Goal: Task Accomplishment & Management: Complete application form

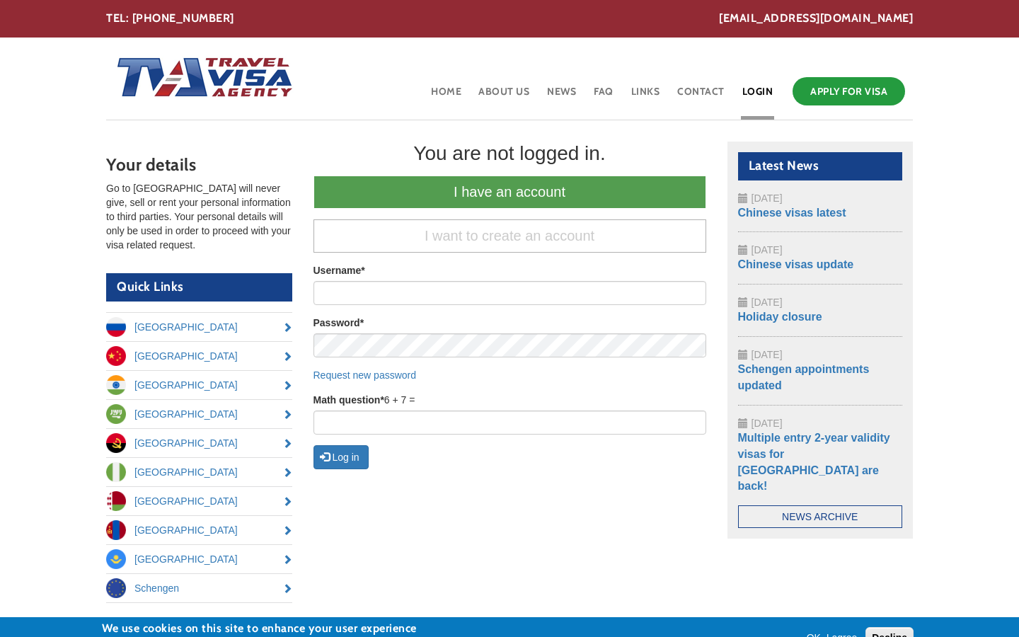
scroll to position [139, 0]
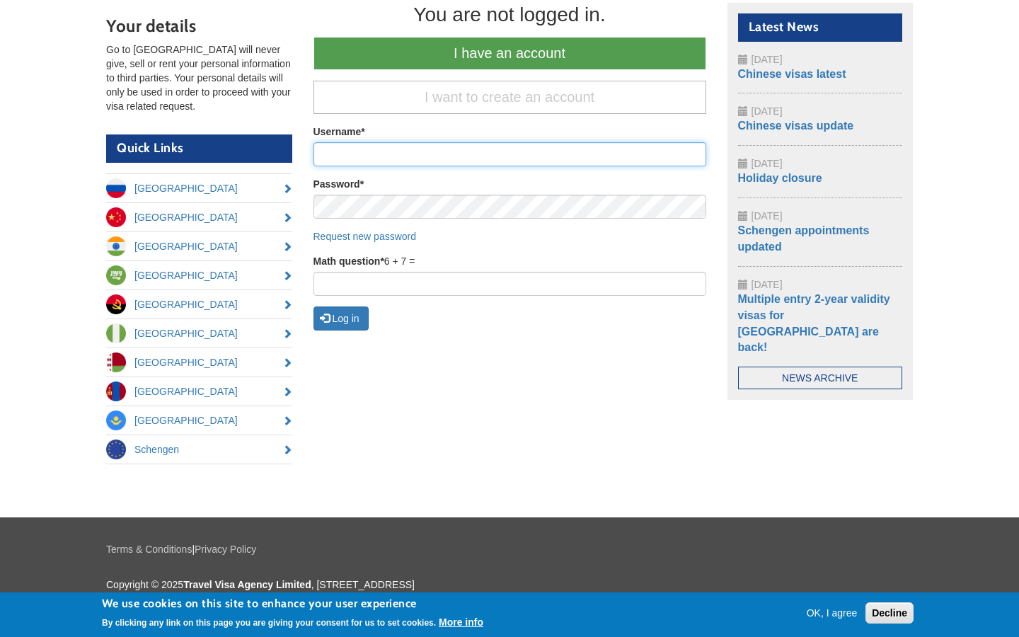
click at [510, 154] on input "Username *" at bounding box center [510, 154] width 393 height 24
type input "marlin81"
click at [510, 154] on input "Username *" at bounding box center [510, 154] width 393 height 24
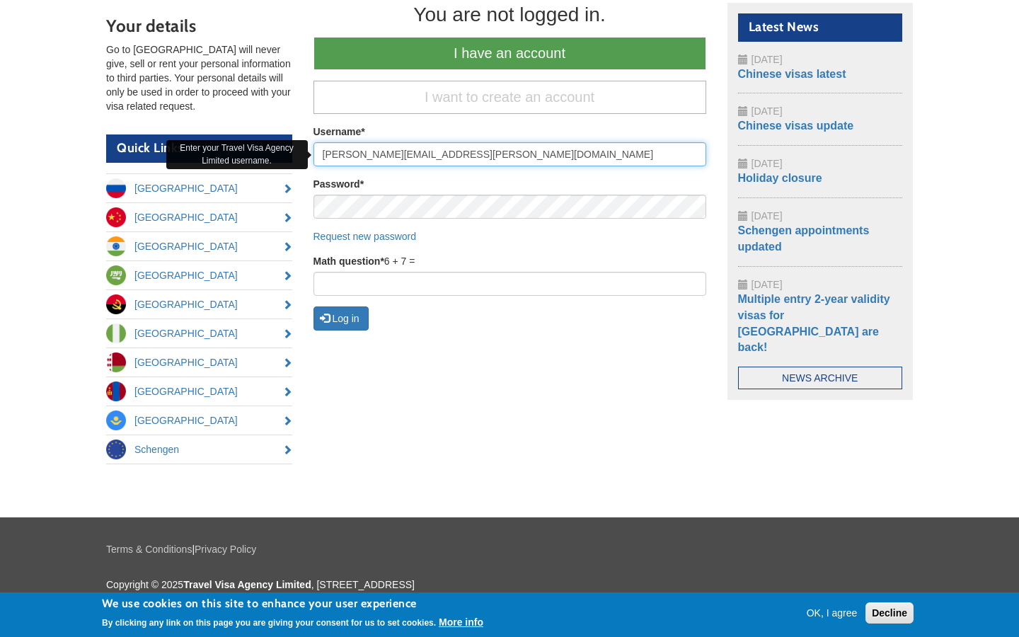
type input "tod.treutel@wirethings.net"
click at [510, 154] on input "Username *" at bounding box center [510, 154] width 393 height 24
type input "Division"
click at [510, 154] on input "Username *" at bounding box center [510, 154] width 393 height 24
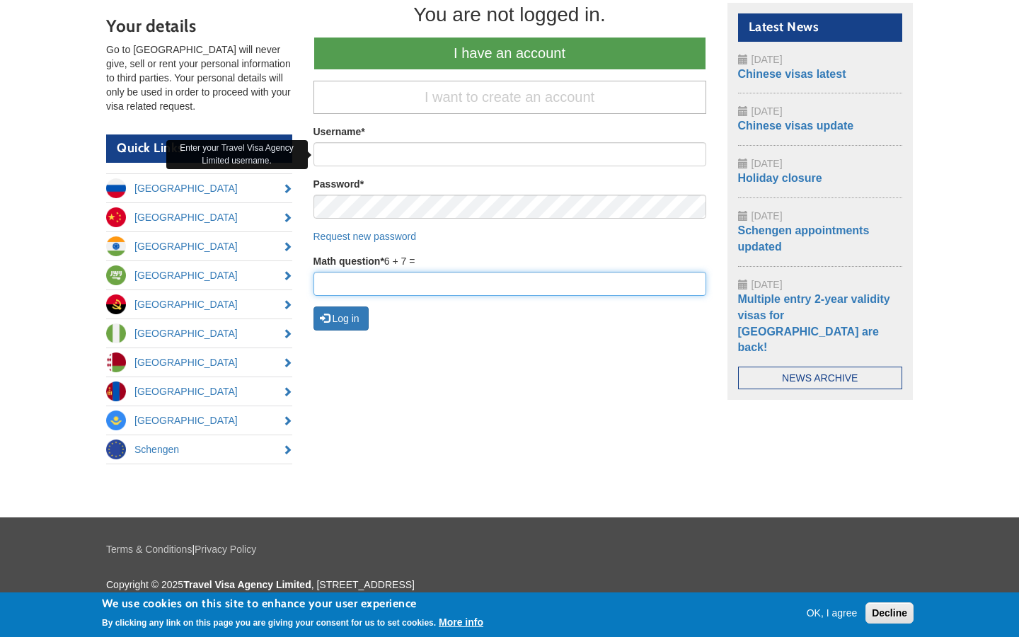
click at [510, 284] on input "Math question *" at bounding box center [510, 284] width 393 height 24
type input "01"
click at [510, 284] on input "Math question *" at bounding box center [510, 284] width 393 height 24
type input "27"
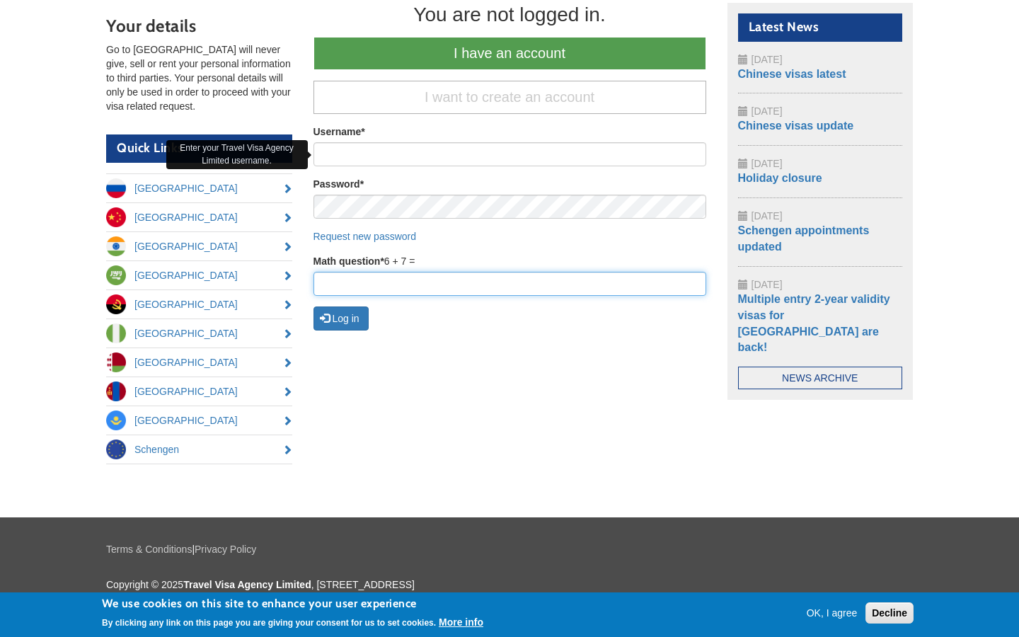
click at [510, 284] on input "Math question *" at bounding box center [510, 284] width 393 height 24
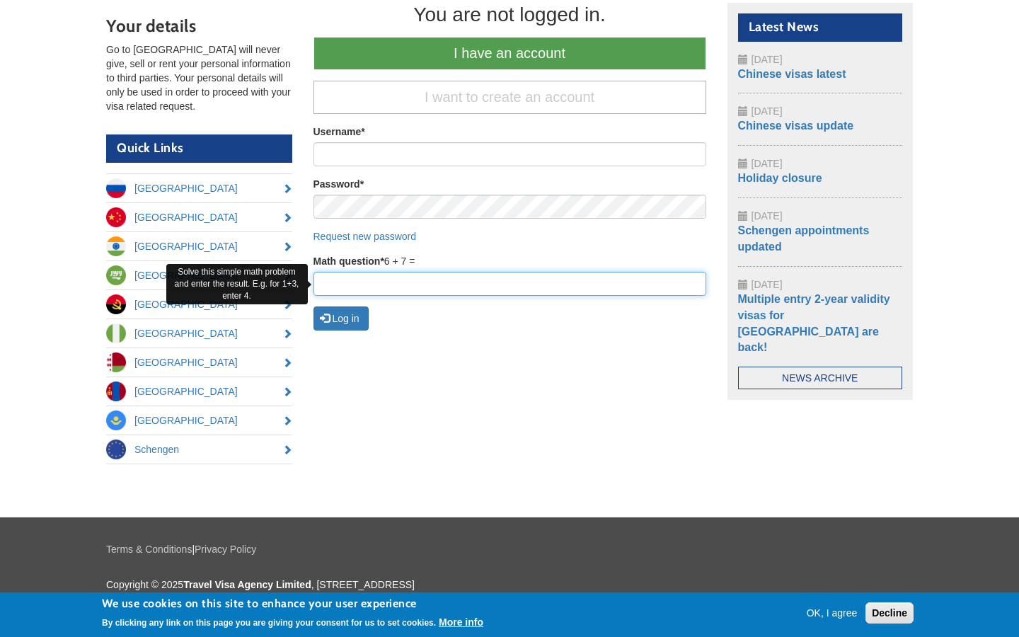
click at [510, 284] on input "Math question *" at bounding box center [510, 284] width 393 height 24
type input "12"
click at [510, 284] on input "Math question *" at bounding box center [510, 284] width 393 height 24
type input "de"
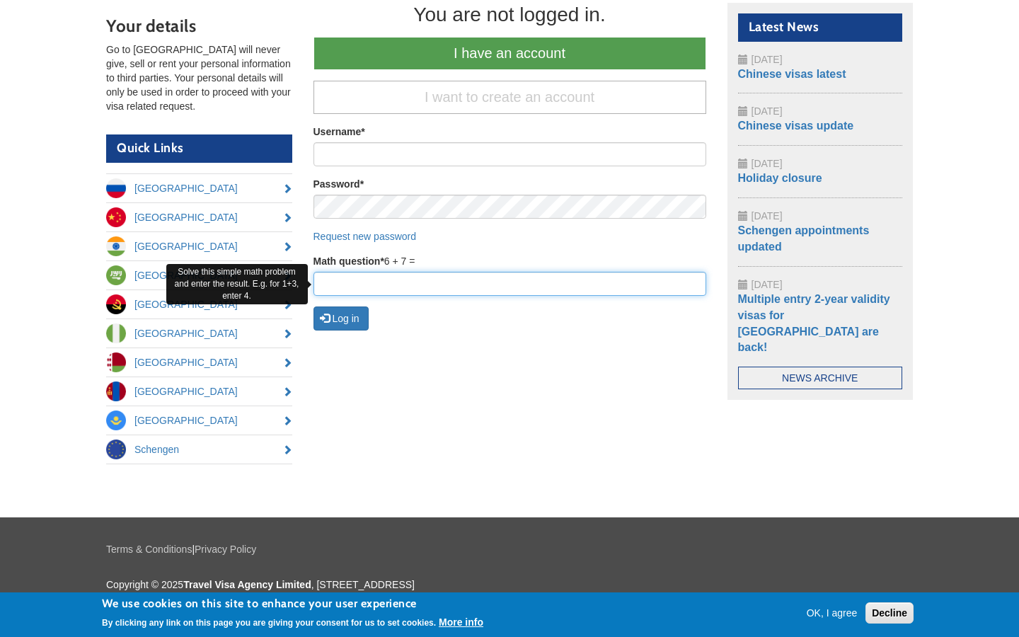
click at [510, 284] on input "Math question *" at bounding box center [510, 284] width 393 height 24
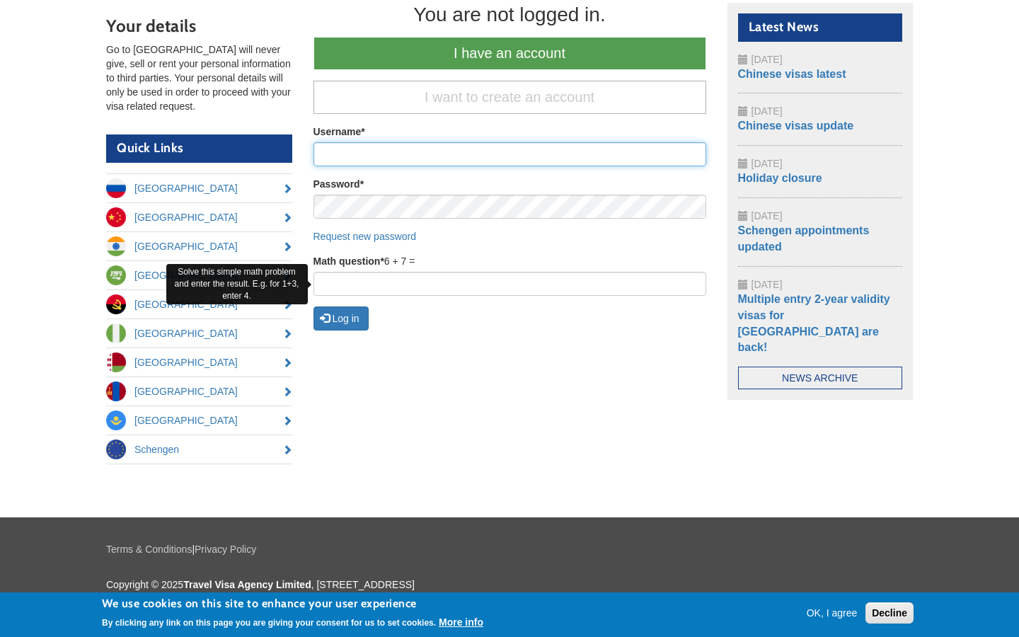
click at [510, 154] on input "Username *" at bounding box center [510, 154] width 393 height 24
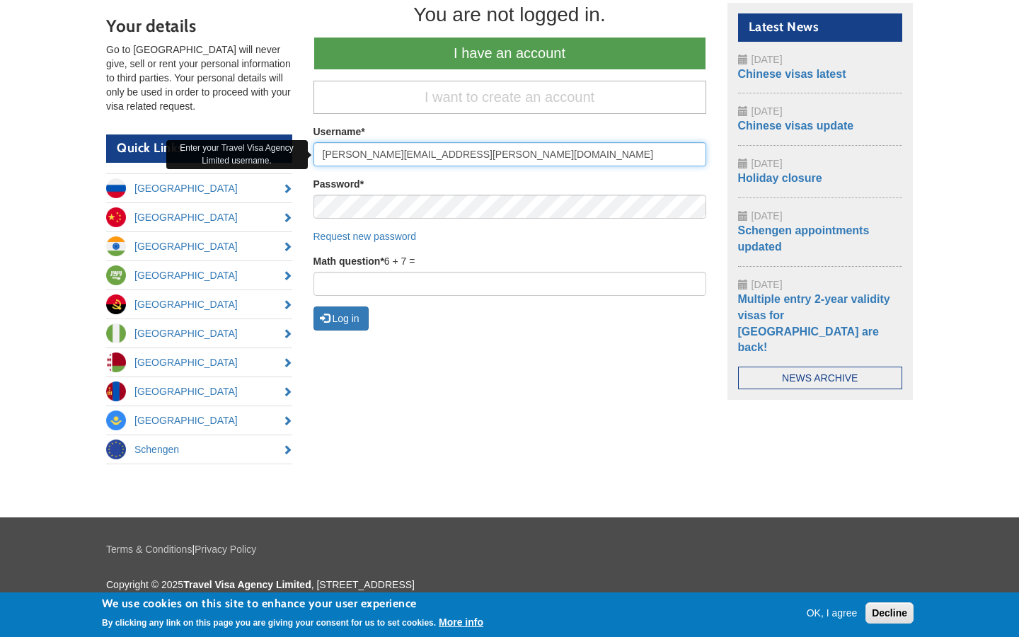
type input "tod.treutel@wirethings.net"
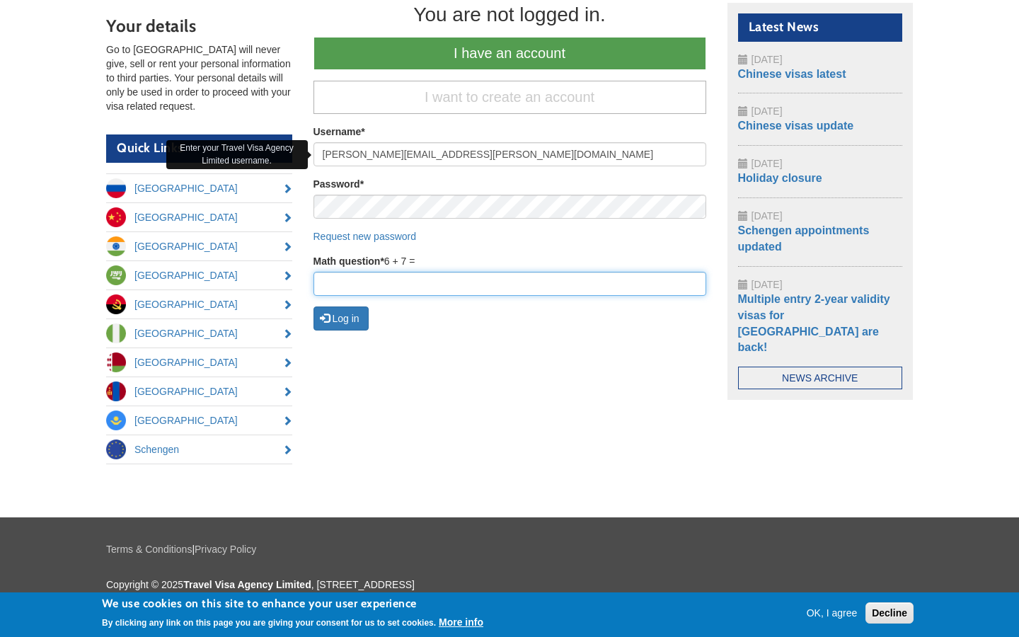
click at [510, 284] on input "Math question *" at bounding box center [510, 284] width 393 height 24
type input "27"
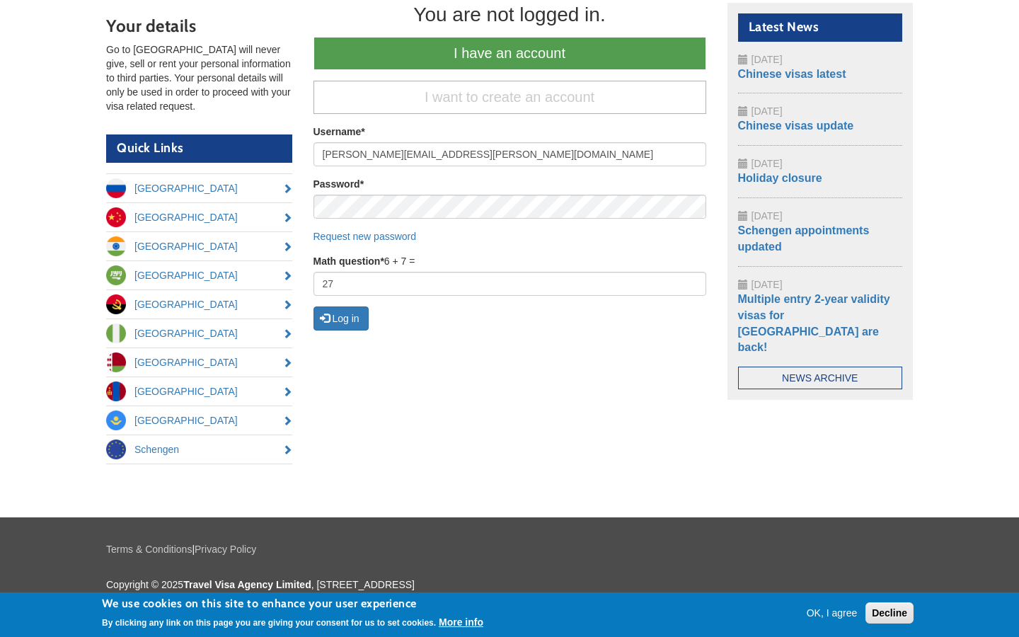
scroll to position [104, 0]
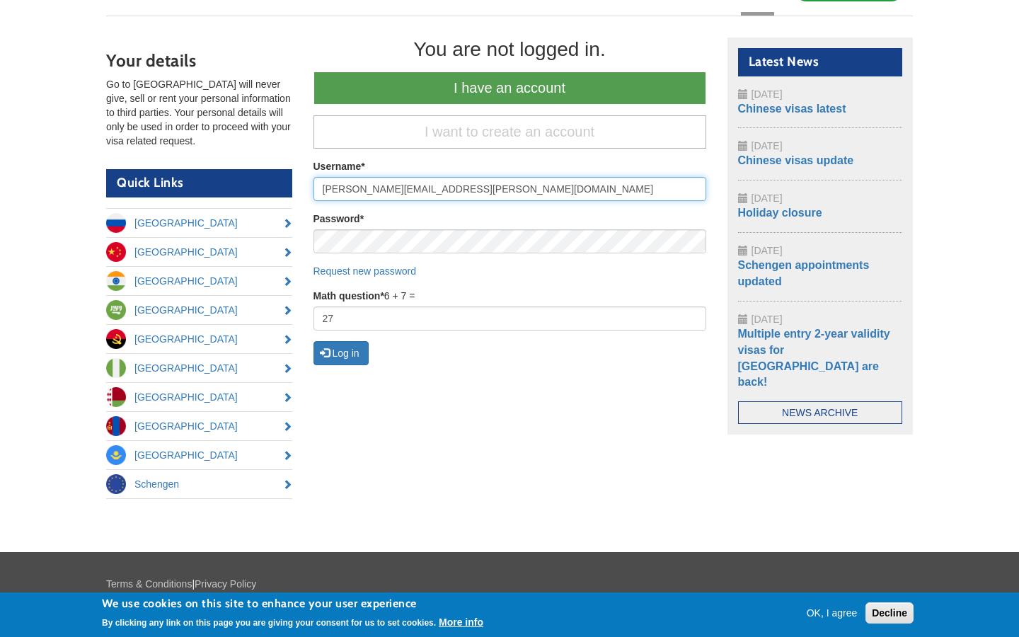
click at [314, 341] on button "Log in" at bounding box center [341, 353] width 55 height 24
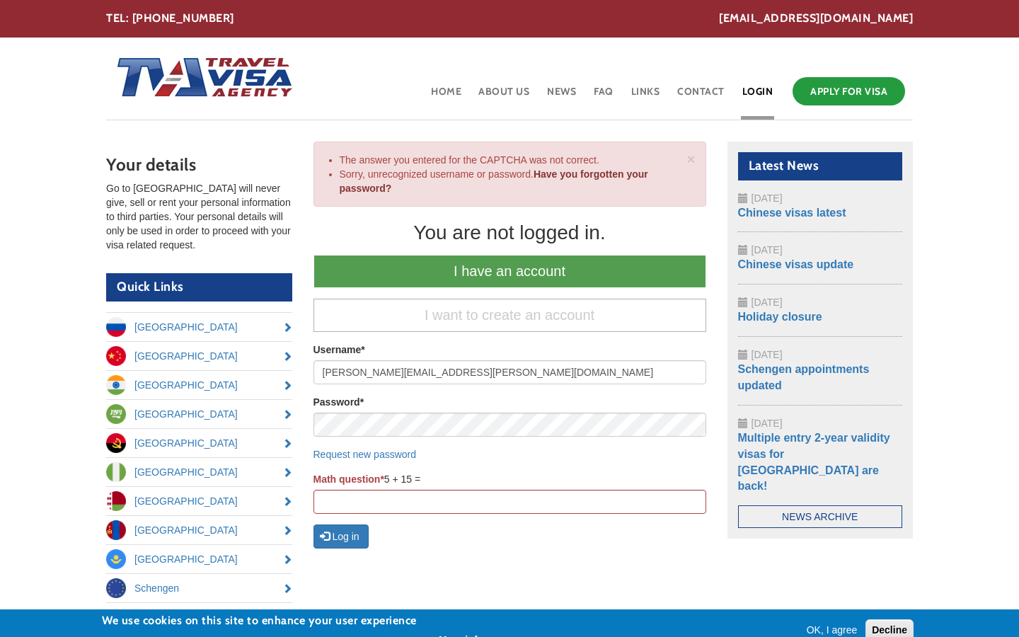
scroll to position [156, 0]
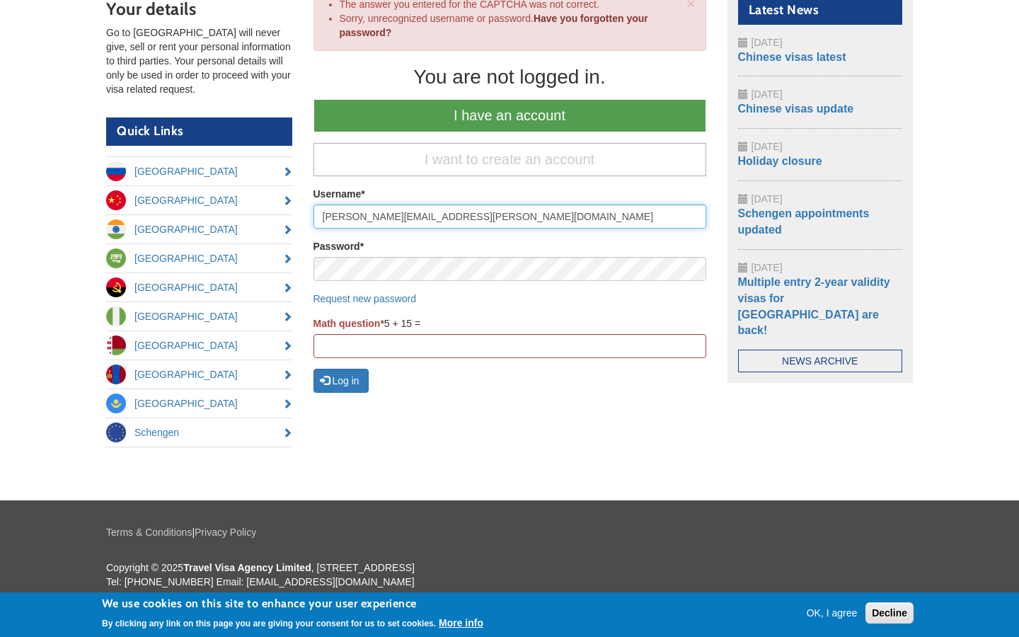
click at [510, 217] on input "[PERSON_NAME][EMAIL_ADDRESS][PERSON_NAME][DOMAIN_NAME]" at bounding box center [510, 217] width 393 height 24
type input "t"
type input "[PERSON_NAME][EMAIL_ADDRESS][PERSON_NAME][DOMAIN_NAME]"
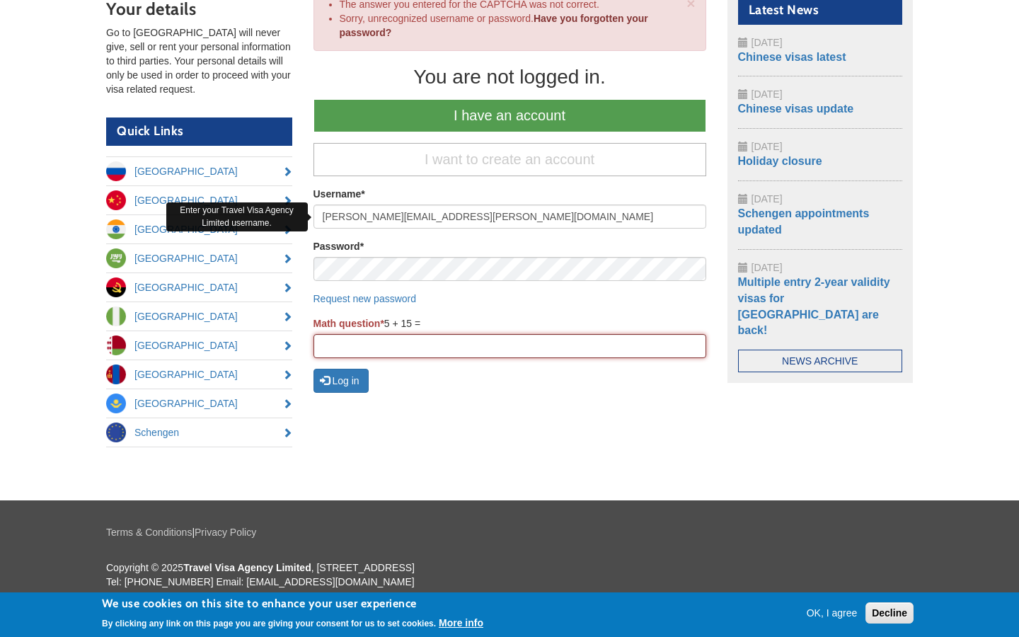
click at [510, 346] on input "Math question *" at bounding box center [510, 346] width 393 height 24
type input "01"
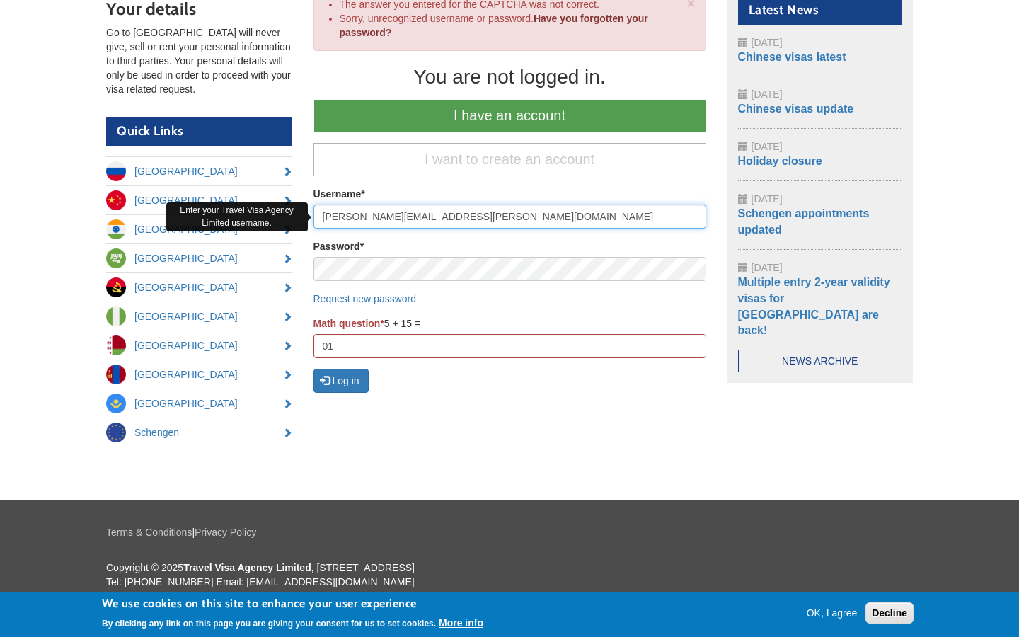
click at [314, 369] on button "Log in" at bounding box center [341, 381] width 55 height 24
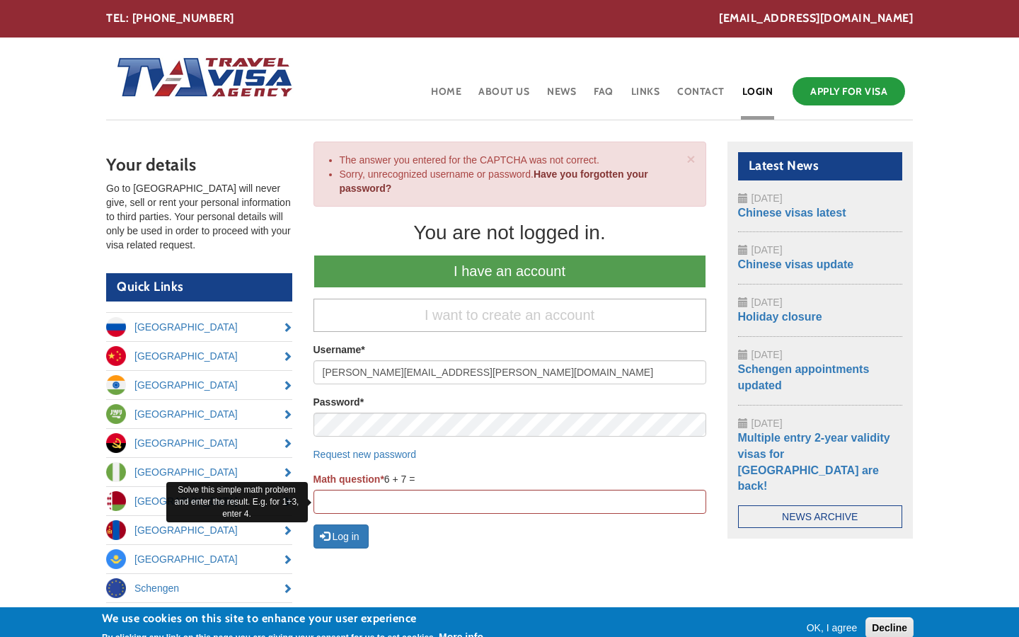
scroll to position [156, 0]
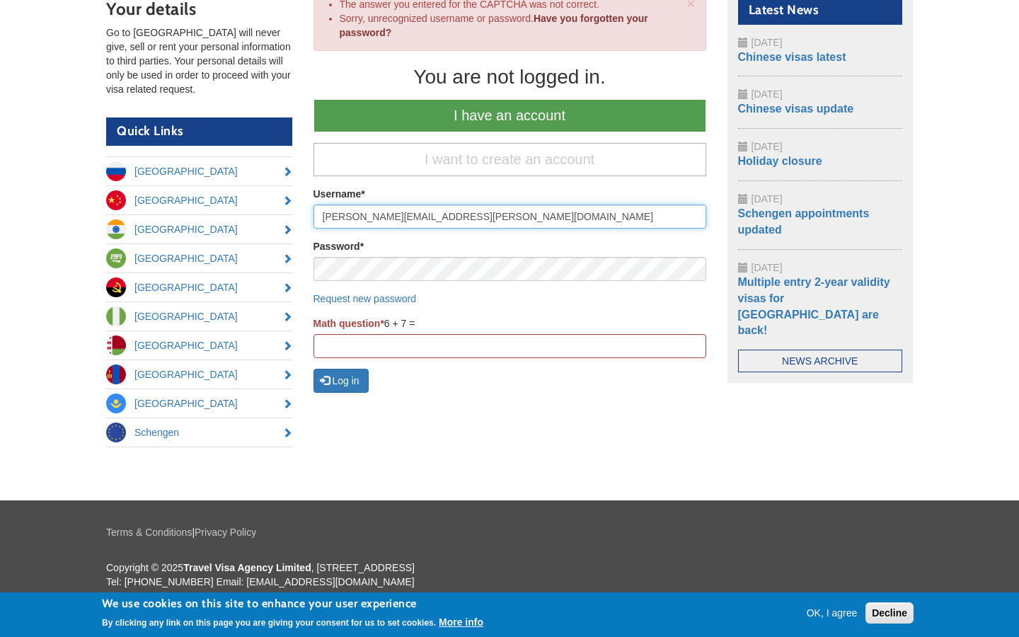
click at [510, 217] on input "[PERSON_NAME][EMAIL_ADDRESS][PERSON_NAME][DOMAIN_NAME]" at bounding box center [510, 217] width 393 height 24
type input "t"
type input "[PERSON_NAME][EMAIL_ADDRESS][PERSON_NAME][DOMAIN_NAME]"
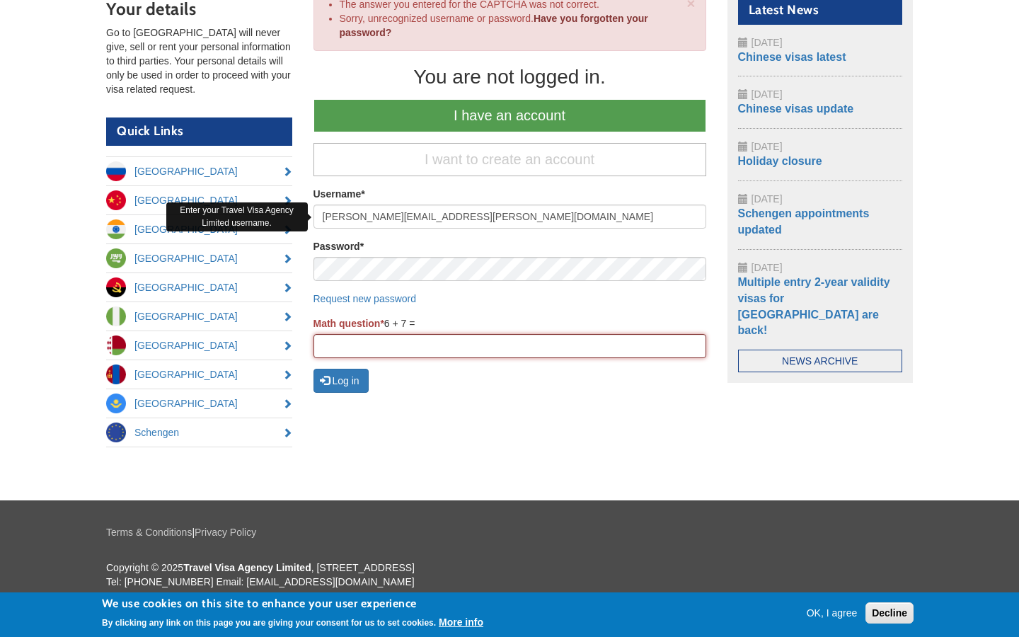
click at [510, 346] on input "Math question *" at bounding box center [510, 346] width 393 height 24
type input "12"
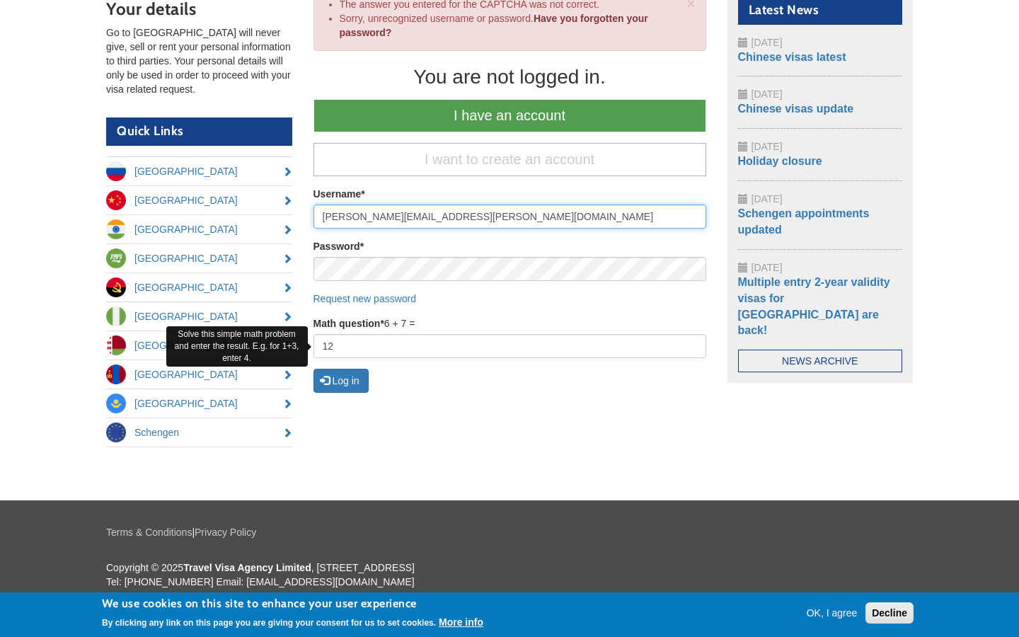
click at [314, 369] on button "Log in" at bounding box center [341, 381] width 55 height 24
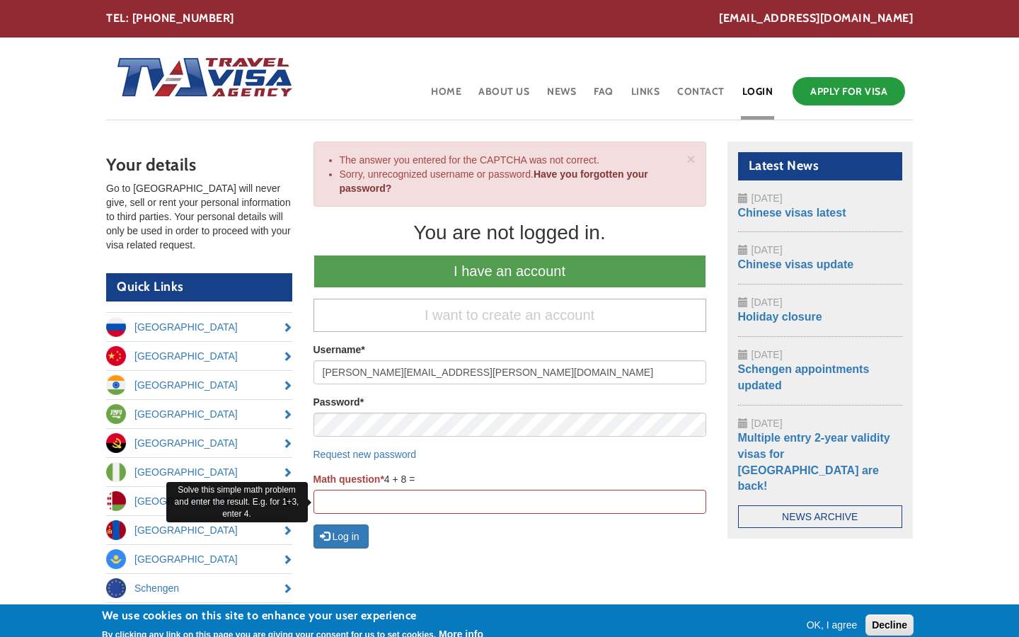
scroll to position [156, 0]
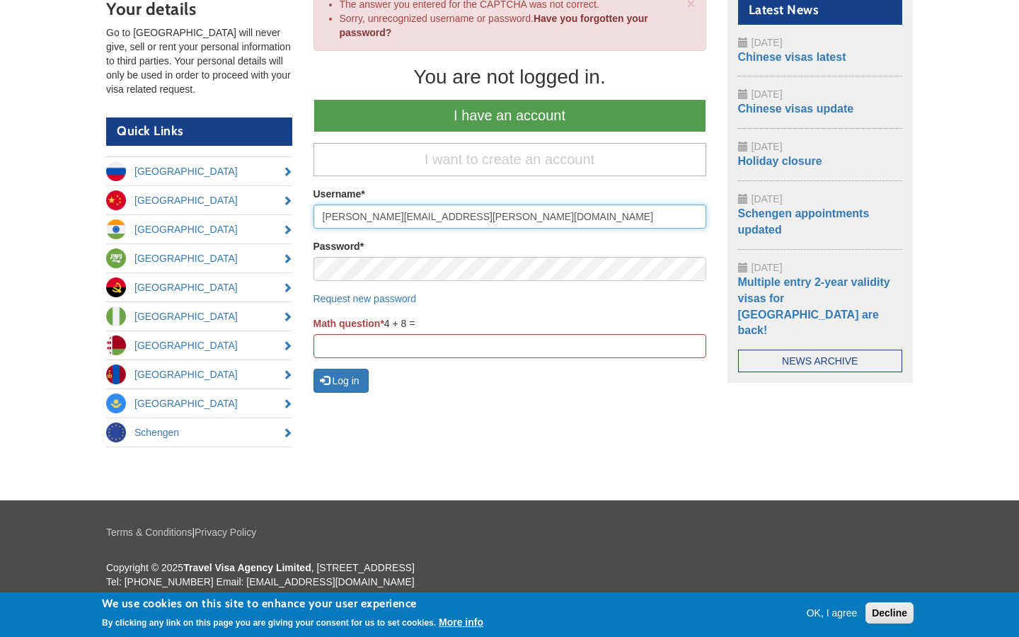
click at [510, 217] on input "[PERSON_NAME][EMAIL_ADDRESS][PERSON_NAME][DOMAIN_NAME]" at bounding box center [510, 217] width 393 height 24
type input "t"
type input "[PERSON_NAME][EMAIL_ADDRESS][PERSON_NAME][DOMAIN_NAME]"
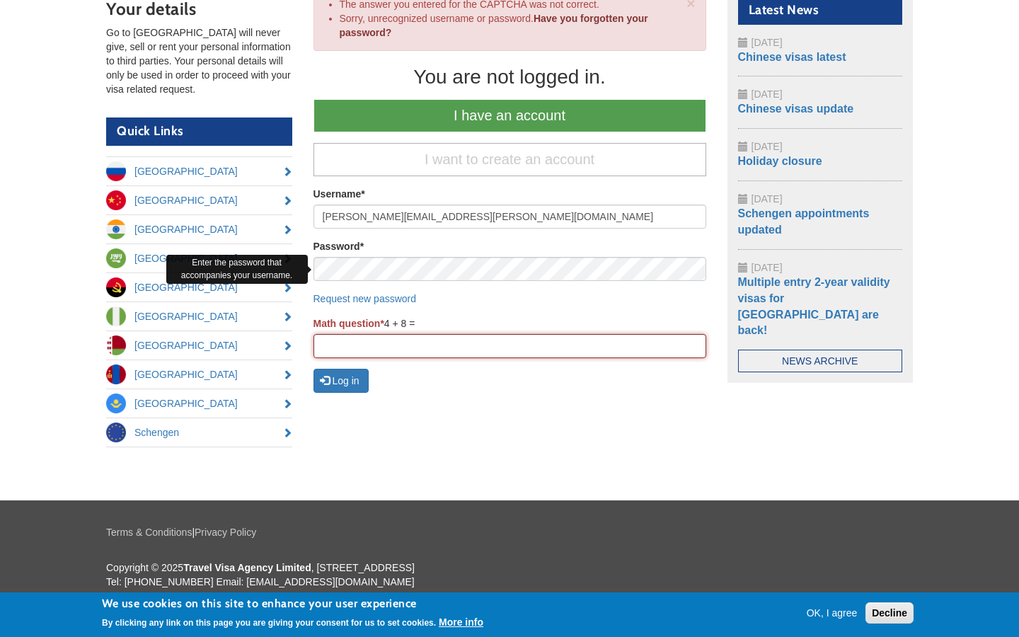
click at [510, 346] on input "Math question *" at bounding box center [510, 346] width 393 height 24
type input "de"
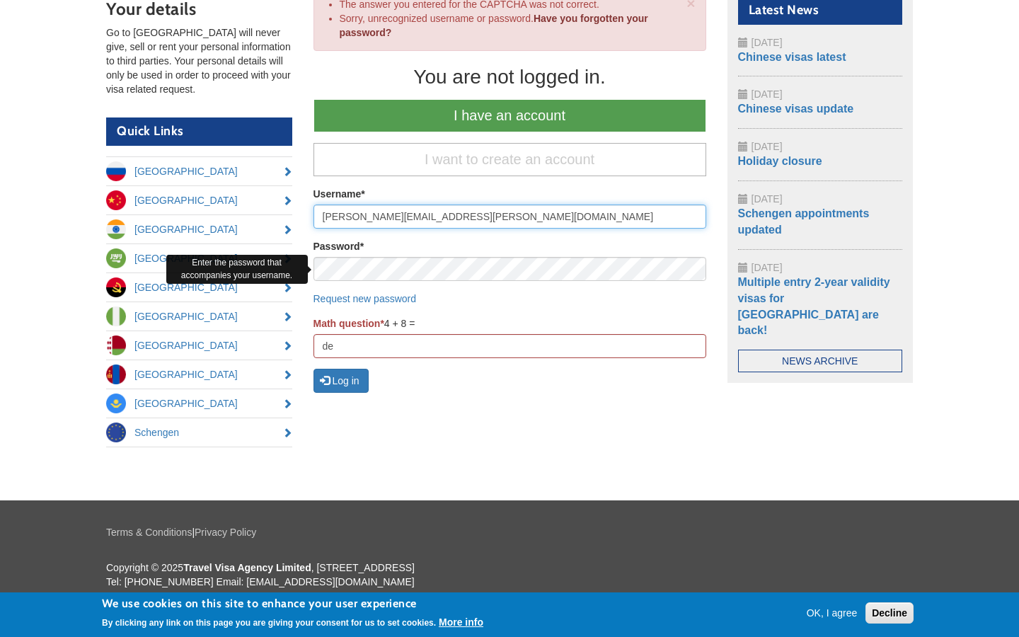
click at [314, 369] on button "Log in" at bounding box center [341, 381] width 55 height 24
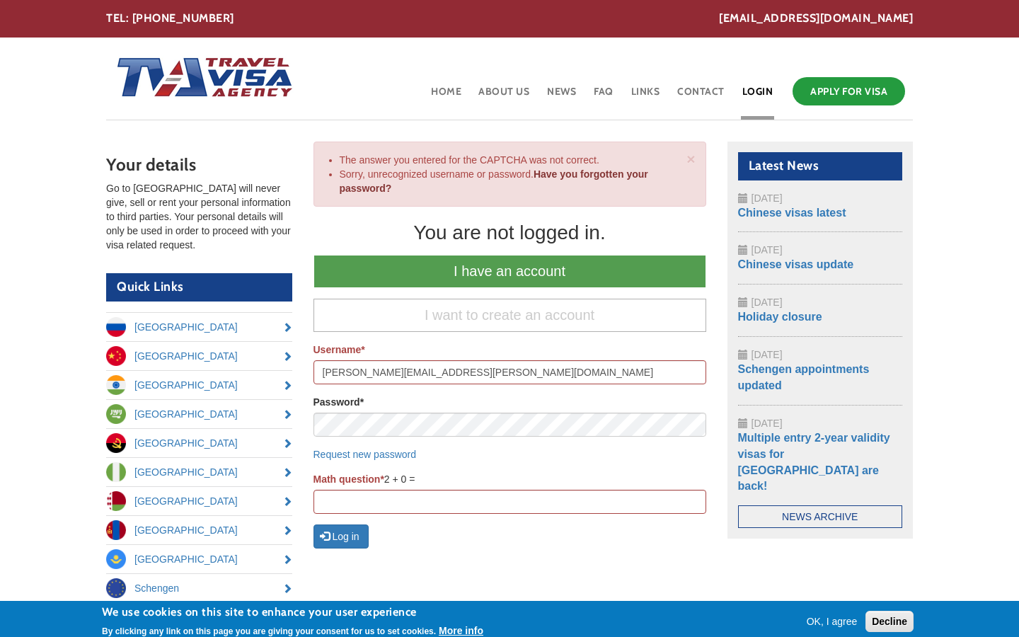
scroll to position [156, 0]
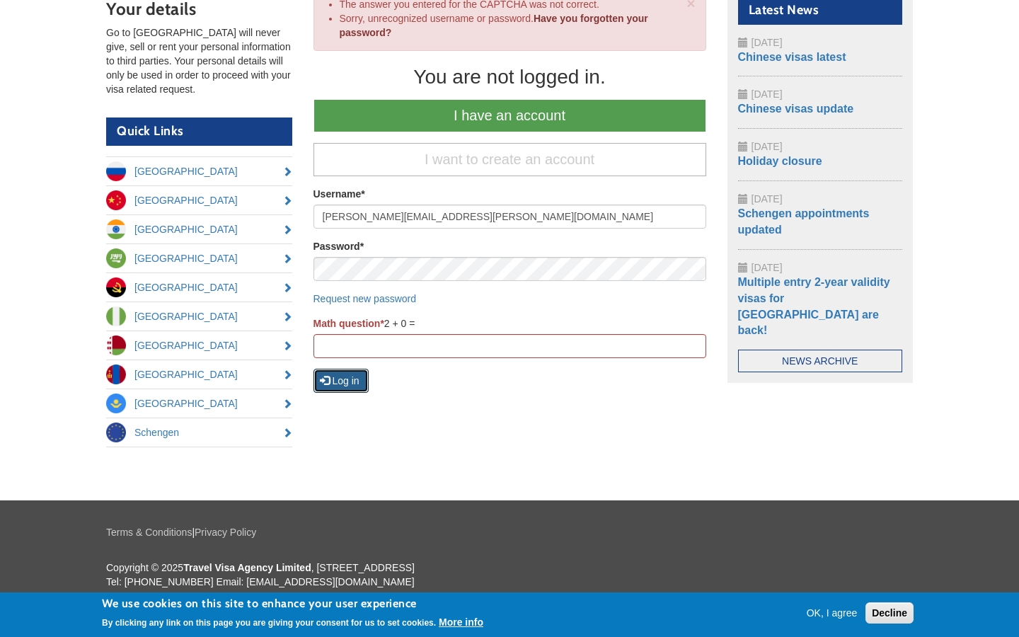
click at [342, 381] on button "Log in" at bounding box center [341, 381] width 55 height 24
